Goal: Check status: Check status

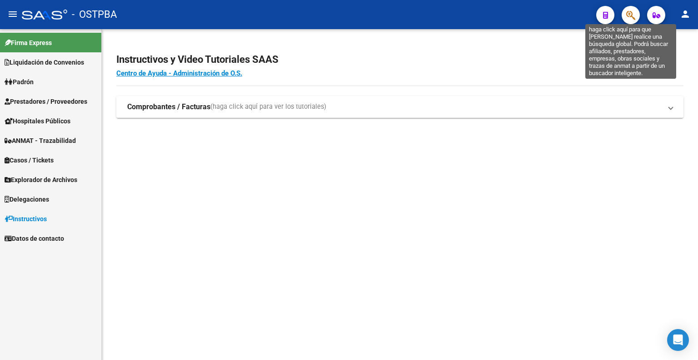
click at [631, 11] on icon "button" at bounding box center [631, 15] width 9 height 10
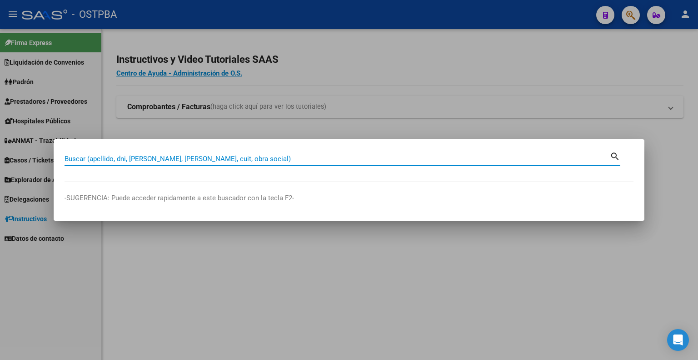
click at [426, 152] on div "Buscar (apellido, dni, cuil, nro traspaso, cuit, obra social)" at bounding box center [338, 159] width 546 height 14
type input "32669978"
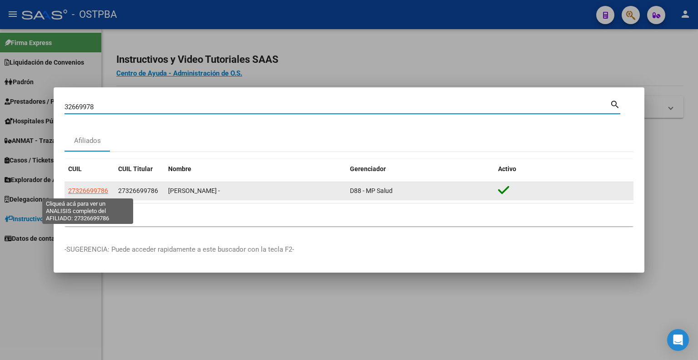
click at [95, 191] on span "27326699786" at bounding box center [88, 190] width 40 height 7
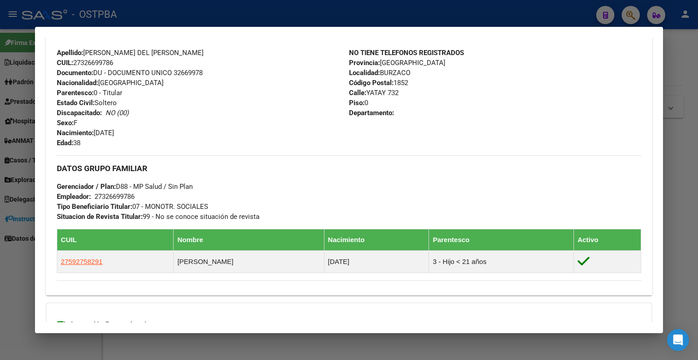
scroll to position [410, 0]
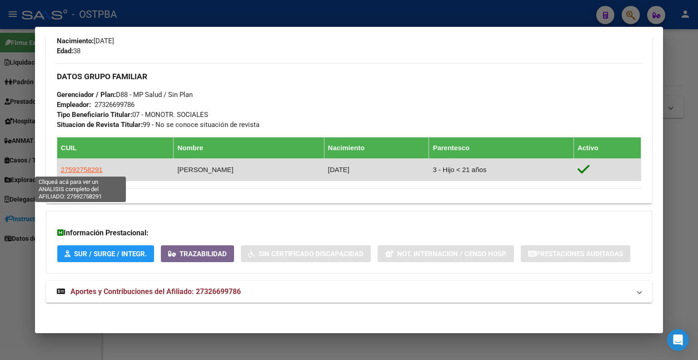
click at [91, 166] on span "27592758291" at bounding box center [82, 170] width 42 height 8
type textarea "27592758291"
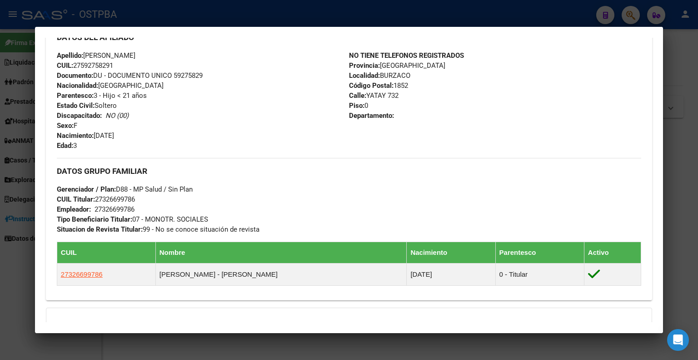
scroll to position [435, 0]
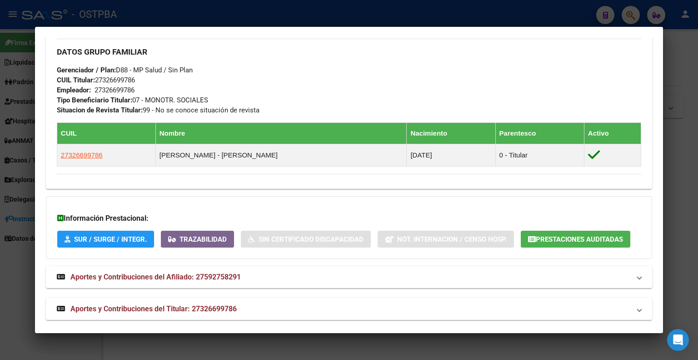
click at [568, 235] on span "Prestaciones Auditadas" at bounding box center [579, 239] width 87 height 8
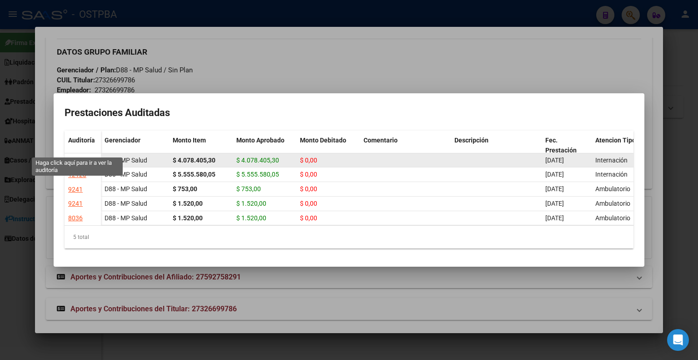
click at [81, 155] on div "12120" at bounding box center [77, 160] width 18 height 10
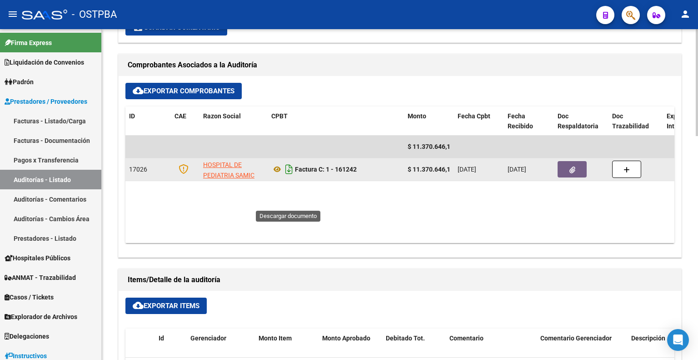
scroll to position [409, 0]
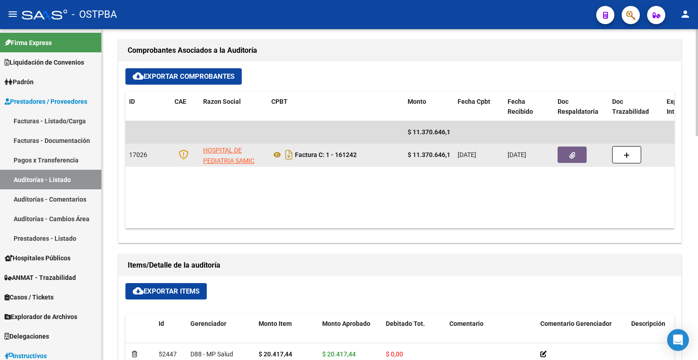
click at [568, 154] on button "button" at bounding box center [572, 154] width 29 height 16
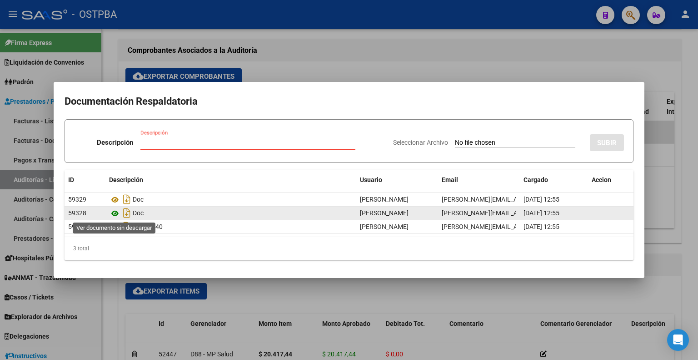
click at [115, 211] on icon at bounding box center [115, 213] width 12 height 11
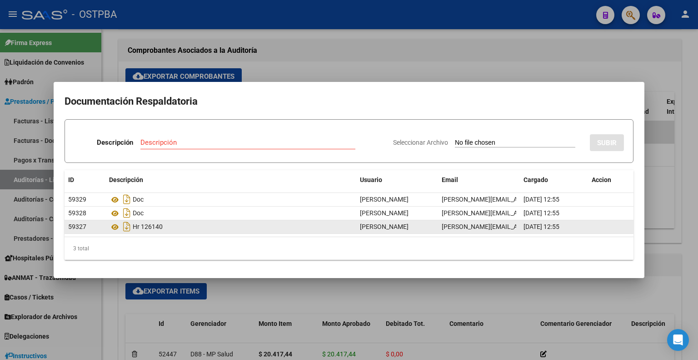
click at [152, 224] on div "Hr 126140" at bounding box center [231, 226] width 244 height 15
click at [115, 228] on icon at bounding box center [115, 226] width 12 height 11
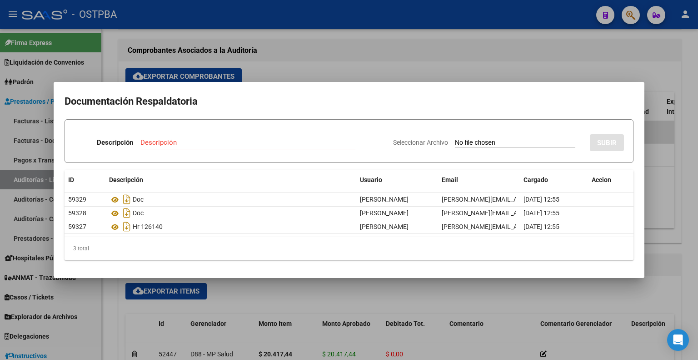
click at [626, 78] on div at bounding box center [349, 180] width 698 height 360
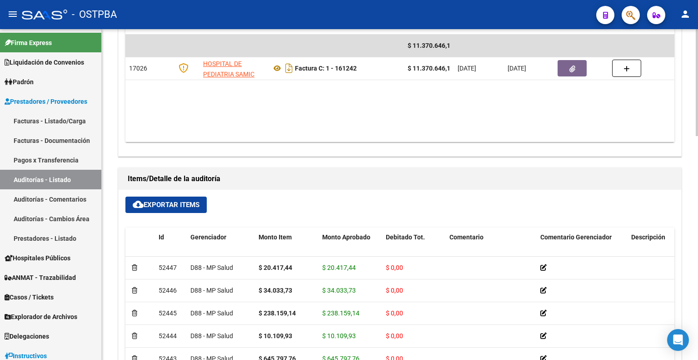
scroll to position [318, 0]
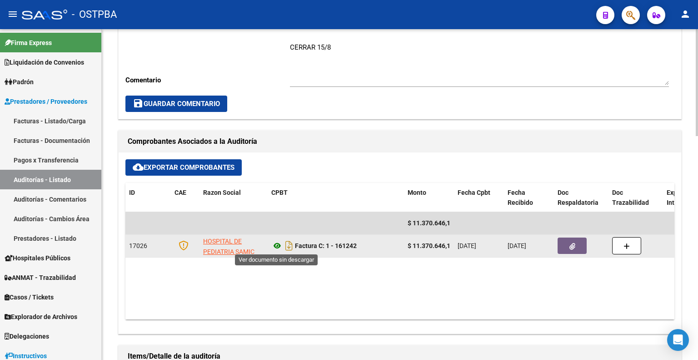
click at [276, 242] on icon at bounding box center [277, 245] width 12 height 11
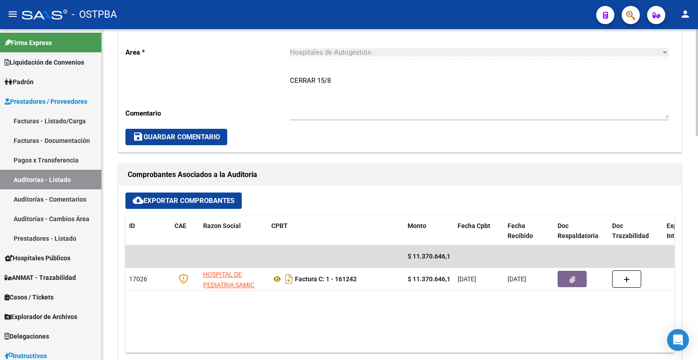
scroll to position [284, 0]
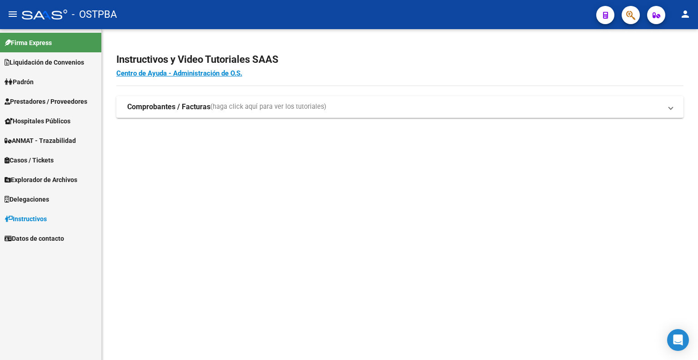
click at [628, 15] on icon "button" at bounding box center [631, 15] width 9 height 10
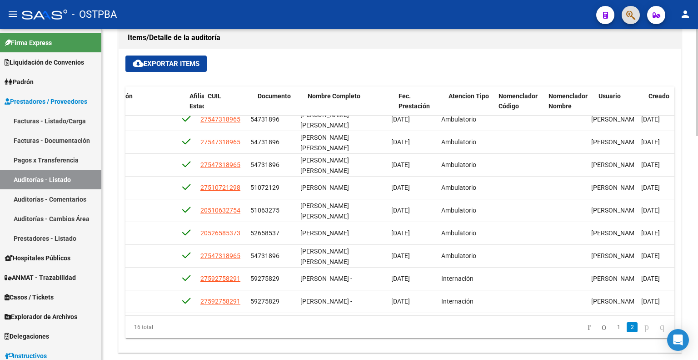
scroll to position [173, 533]
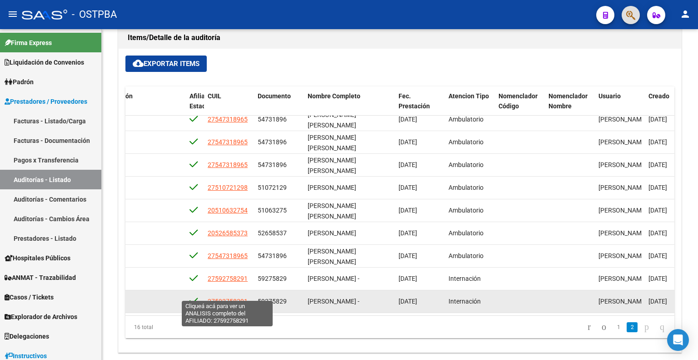
click at [241, 297] on span "27592758291" at bounding box center [228, 300] width 40 height 7
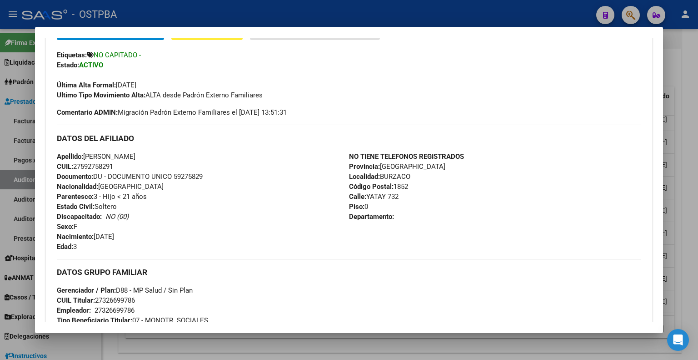
scroll to position [442, 0]
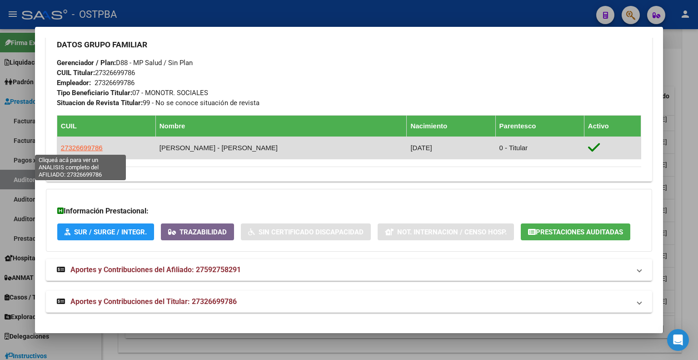
click at [87, 146] on span "27326699786" at bounding box center [82, 148] width 42 height 8
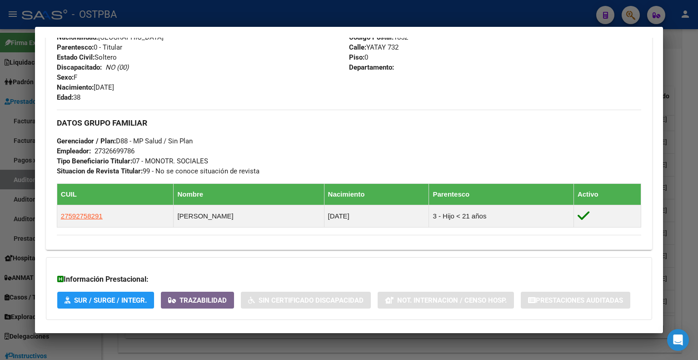
scroll to position [410, 0]
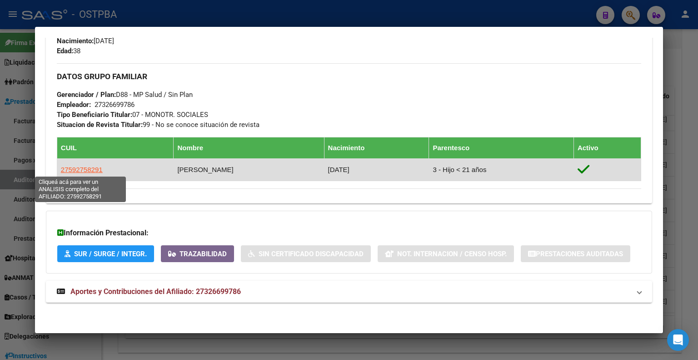
click at [68, 167] on span "27592758291" at bounding box center [82, 170] width 42 height 8
type textarea "27592758291"
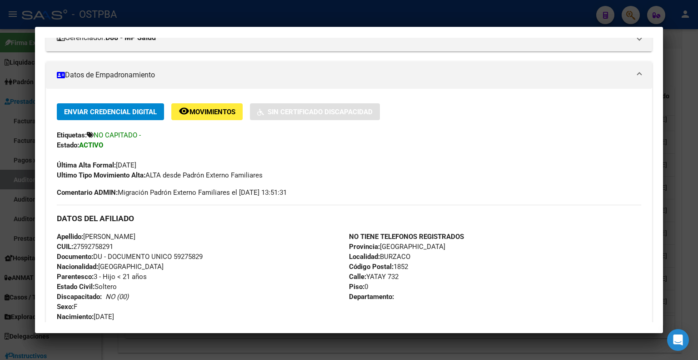
scroll to position [435, 0]
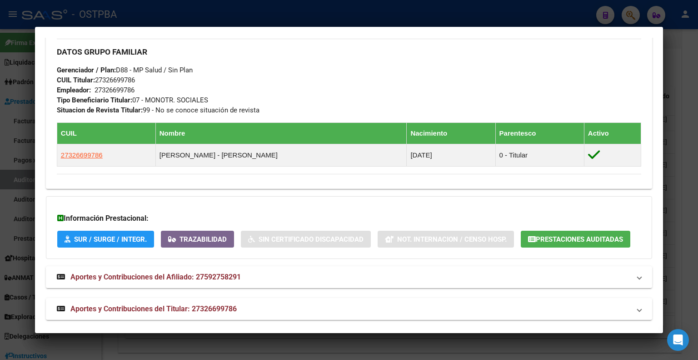
click at [585, 246] on button "Prestaciones Auditadas" at bounding box center [576, 239] width 110 height 17
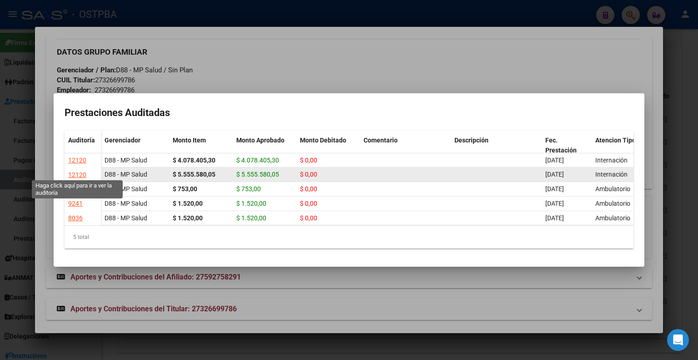
click at [79, 172] on div "12120" at bounding box center [77, 175] width 18 height 10
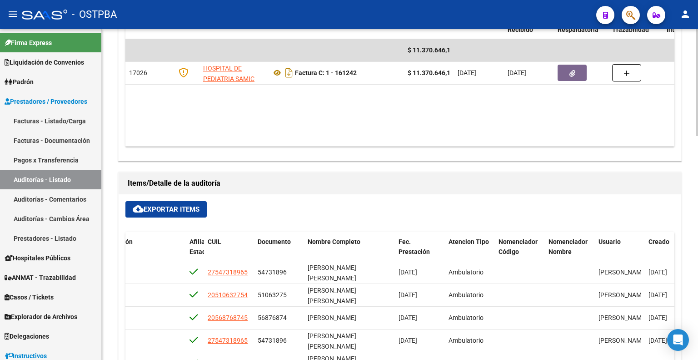
scroll to position [273, 0]
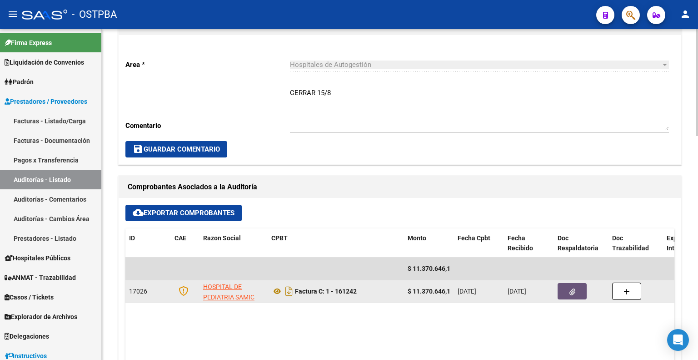
click at [578, 292] on button "button" at bounding box center [572, 291] width 29 height 16
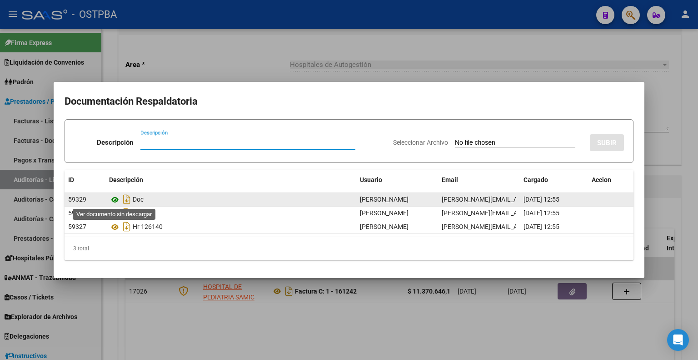
click at [116, 198] on icon at bounding box center [115, 199] width 12 height 11
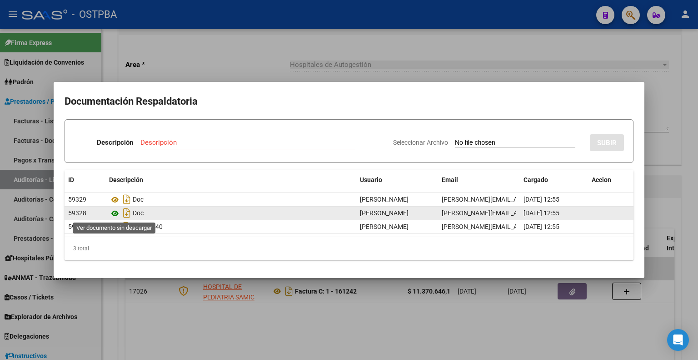
click at [114, 214] on icon at bounding box center [115, 213] width 12 height 11
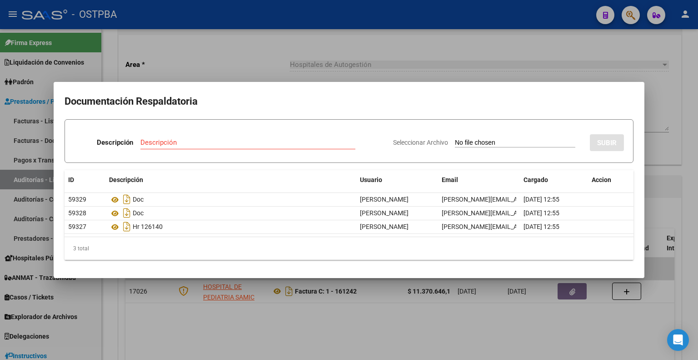
click at [623, 16] on div at bounding box center [349, 180] width 698 height 360
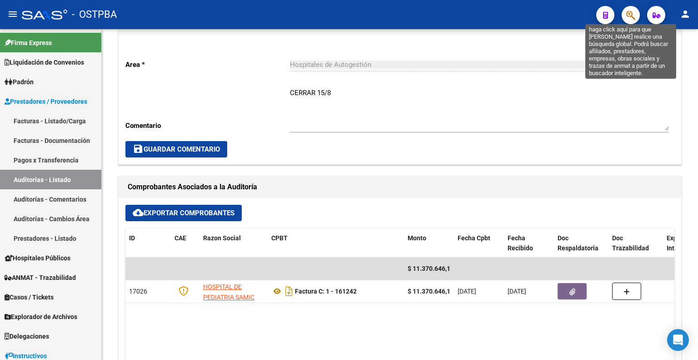
click at [637, 10] on button "button" at bounding box center [631, 15] width 18 height 18
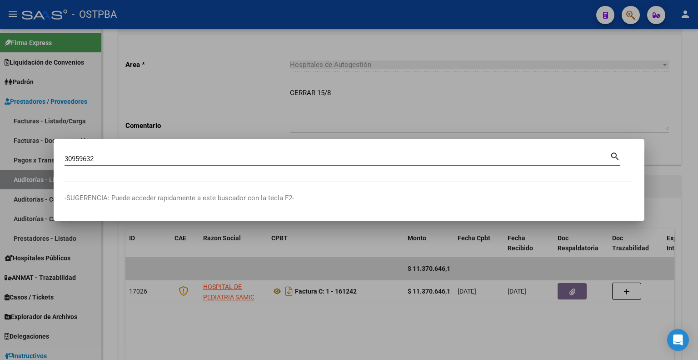
type input "30959632"
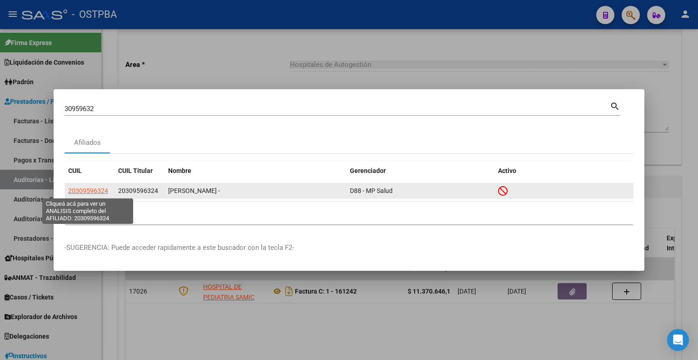
click at [89, 192] on span "20309596324" at bounding box center [88, 190] width 40 height 7
type textarea "20309596324"
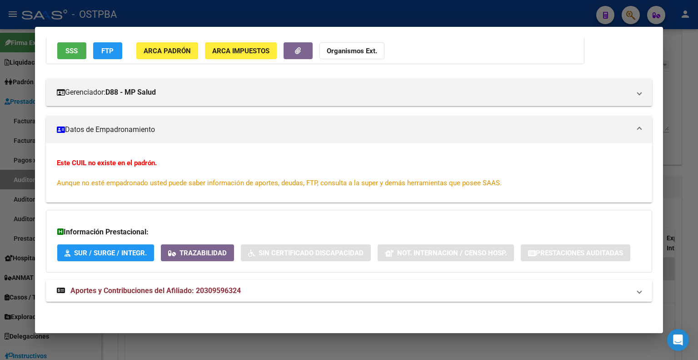
scroll to position [0, 0]
